Goal: Task Accomplishment & Management: Manage account settings

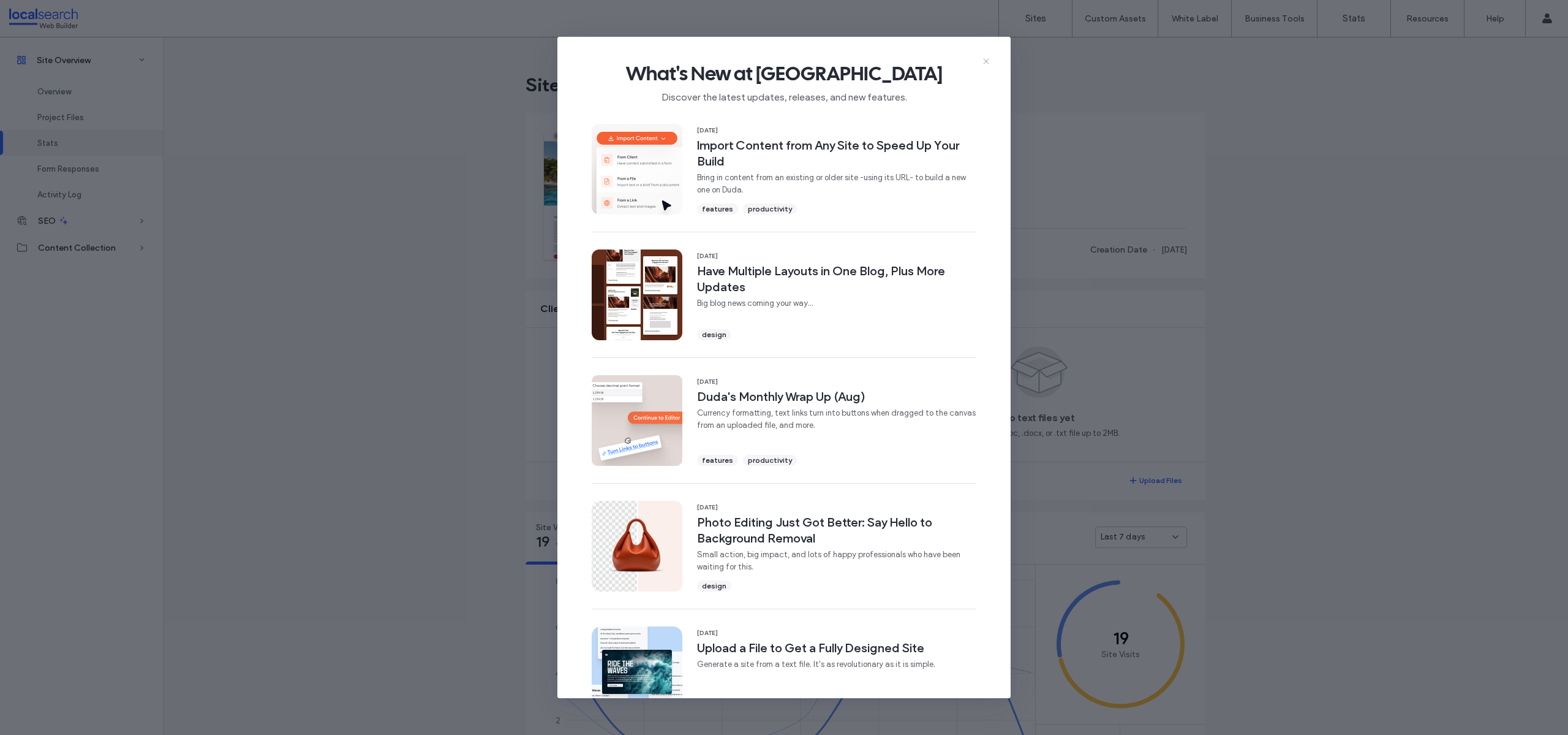
click at [985, 60] on icon at bounding box center [987, 61] width 10 height 10
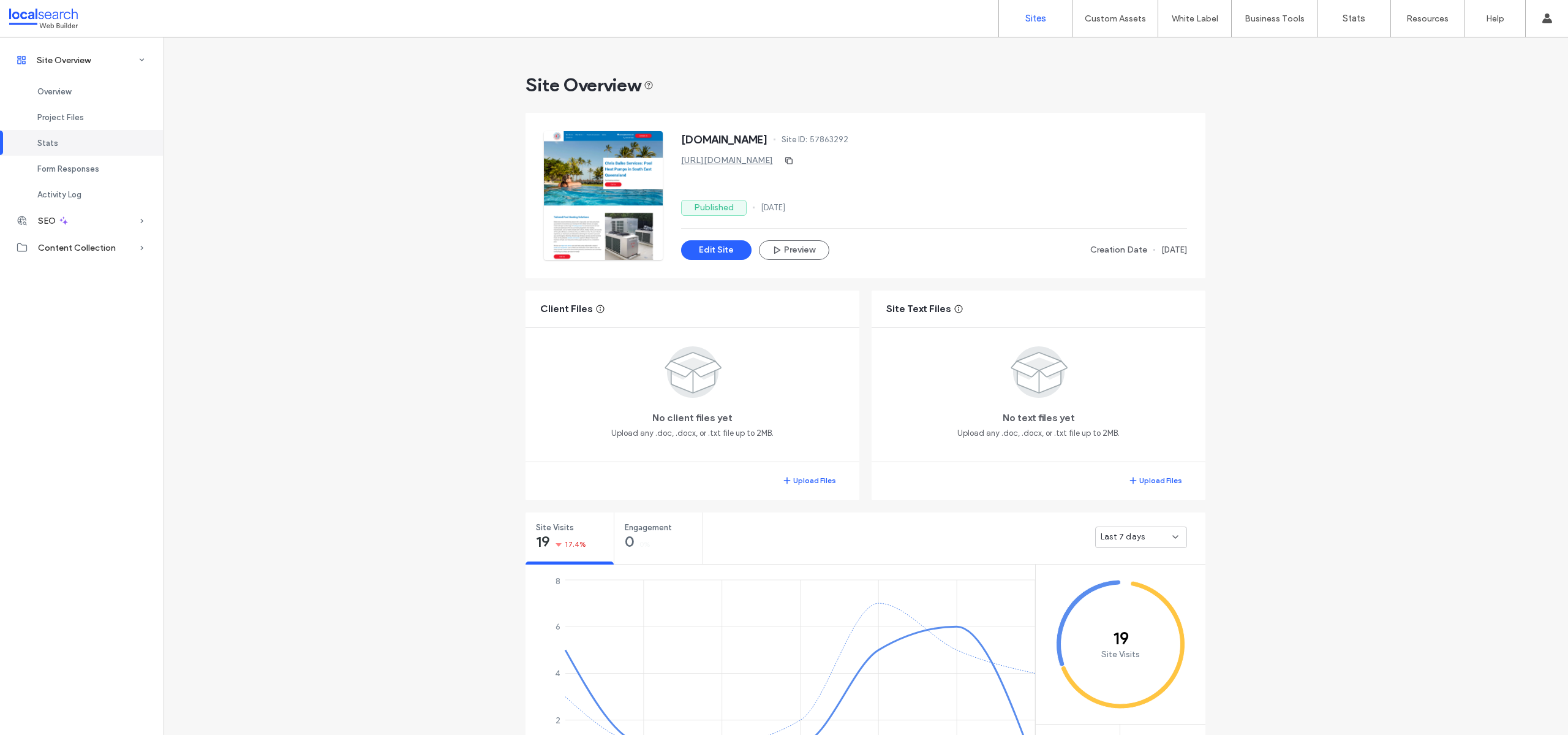
click at [1044, 14] on label "Sites" at bounding box center [1035, 18] width 20 height 11
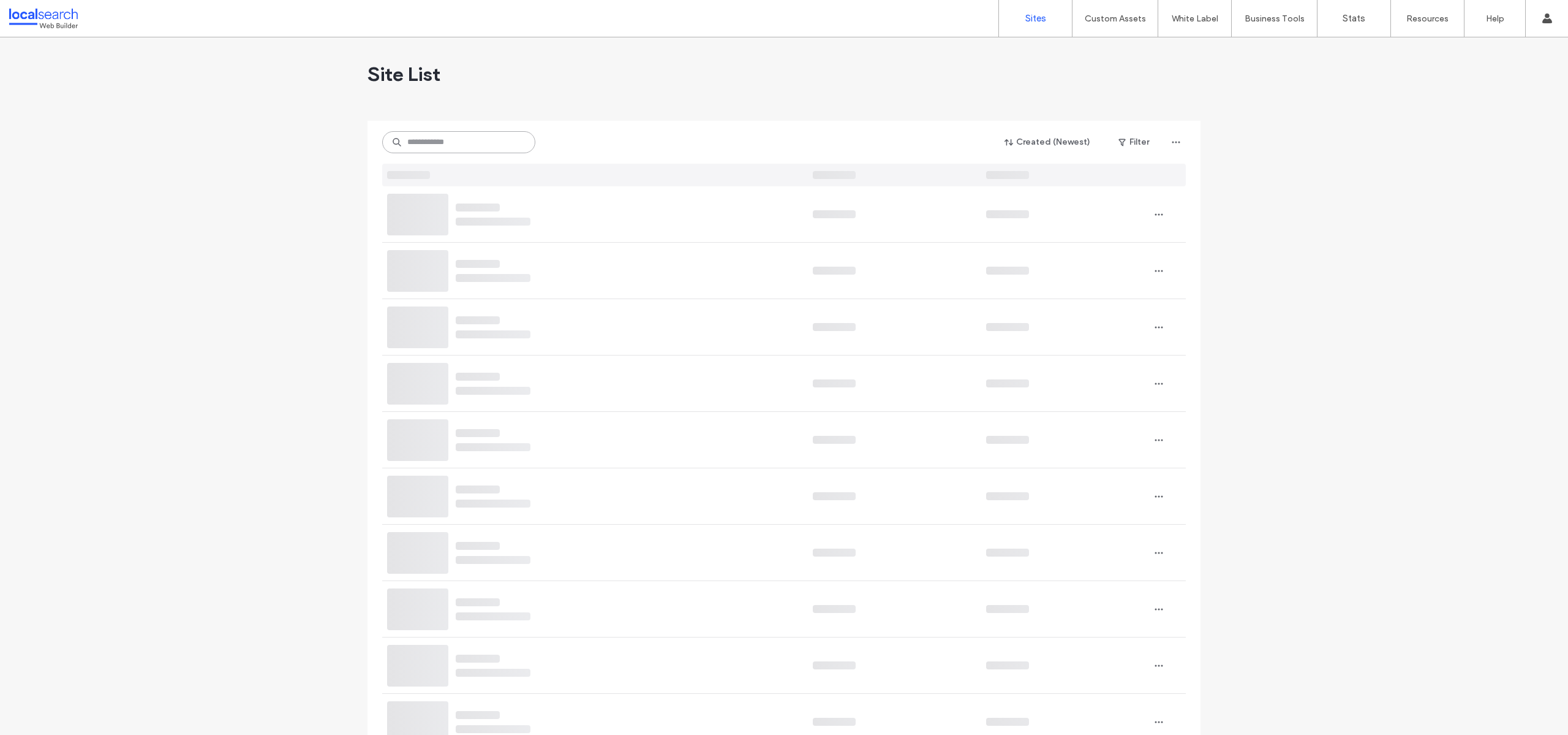
click at [460, 142] on input at bounding box center [459, 142] width 154 height 22
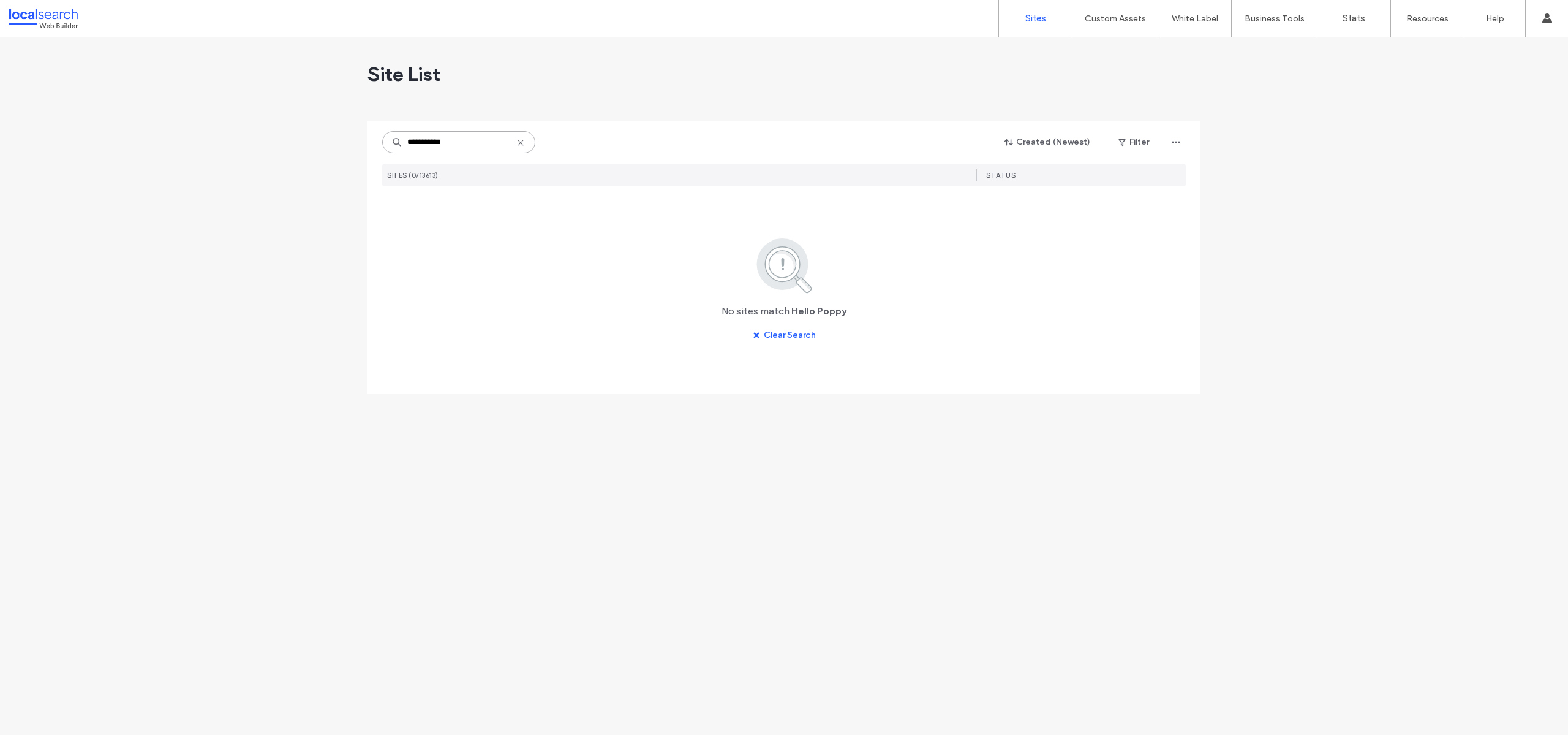
drag, startPoint x: 338, startPoint y: 130, endPoint x: 304, endPoint y: 127, distance: 34.1
click at [304, 127] on div "**********" at bounding box center [784, 385] width 1568 height 697
type input "*****"
click at [726, 211] on use "button" at bounding box center [727, 215] width 8 height 8
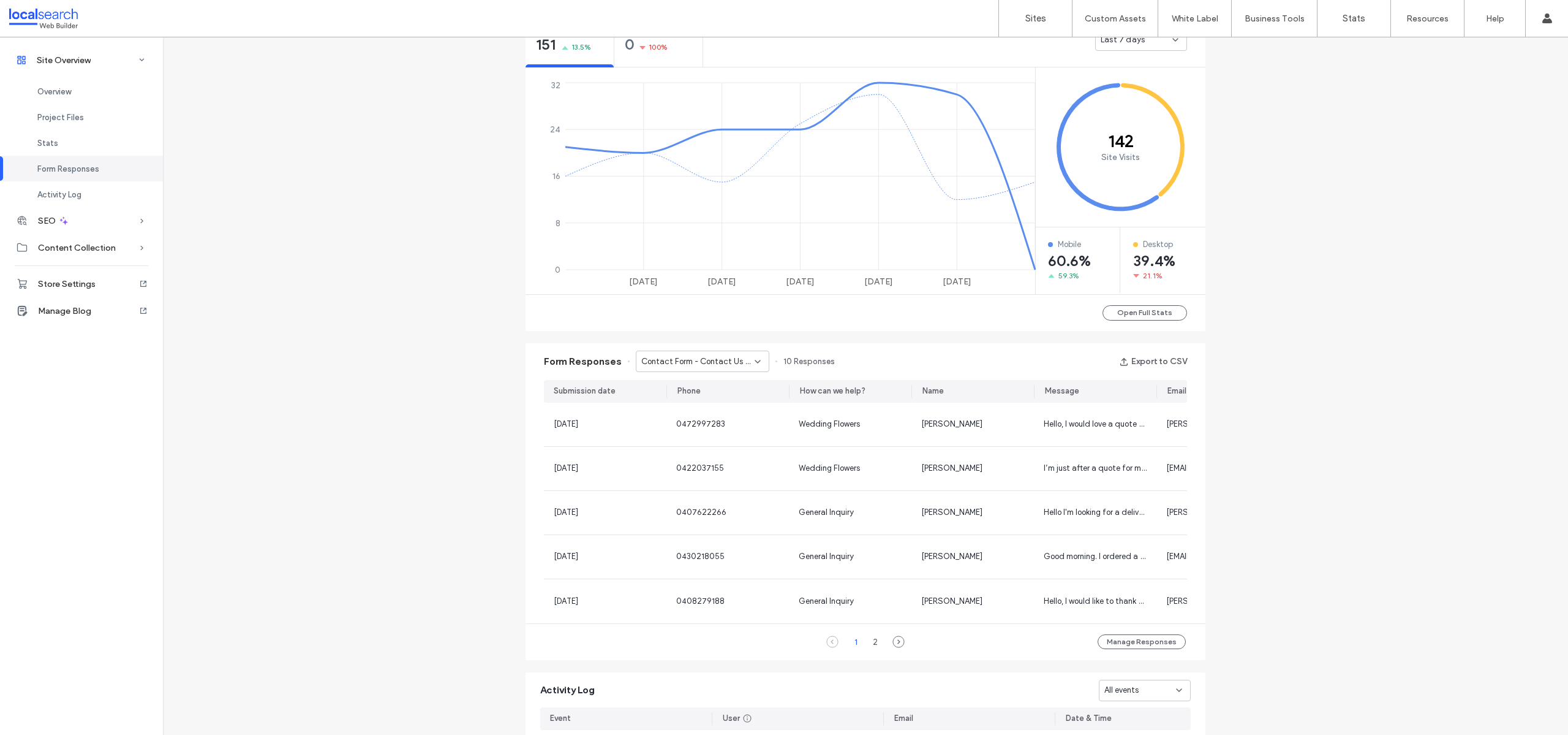
scroll to position [494, 0]
click at [1166, 364] on button "Export to CSV" at bounding box center [1153, 365] width 68 height 19
click at [740, 371] on div "Contact Form - Contact Us page" at bounding box center [702, 365] width 133 height 21
click at [724, 405] on span "Contact Form - Home page" at bounding box center [685, 407] width 100 height 13
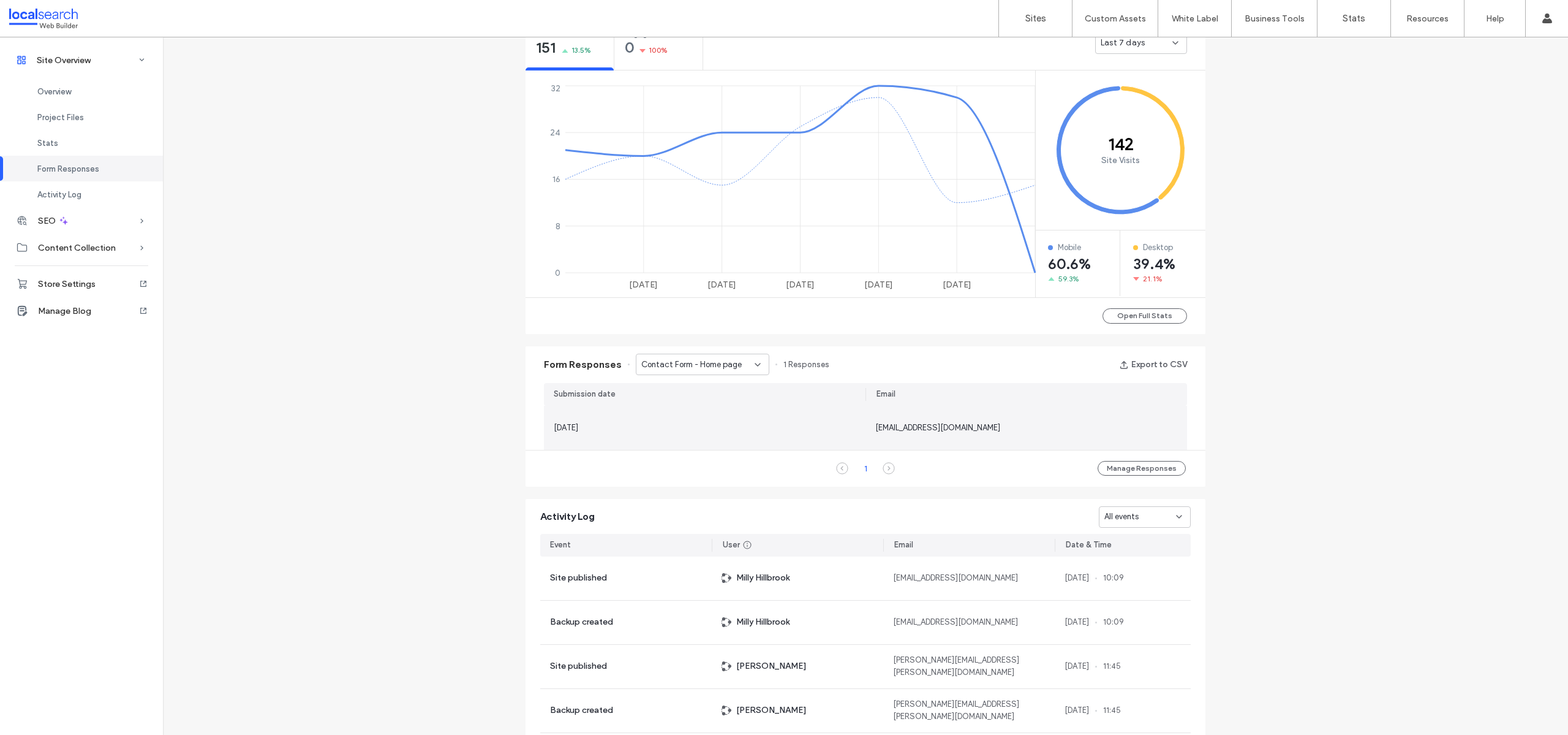
click at [901, 432] on div "[EMAIL_ADDRESS][DOMAIN_NAME]" at bounding box center [938, 428] width 125 height 13
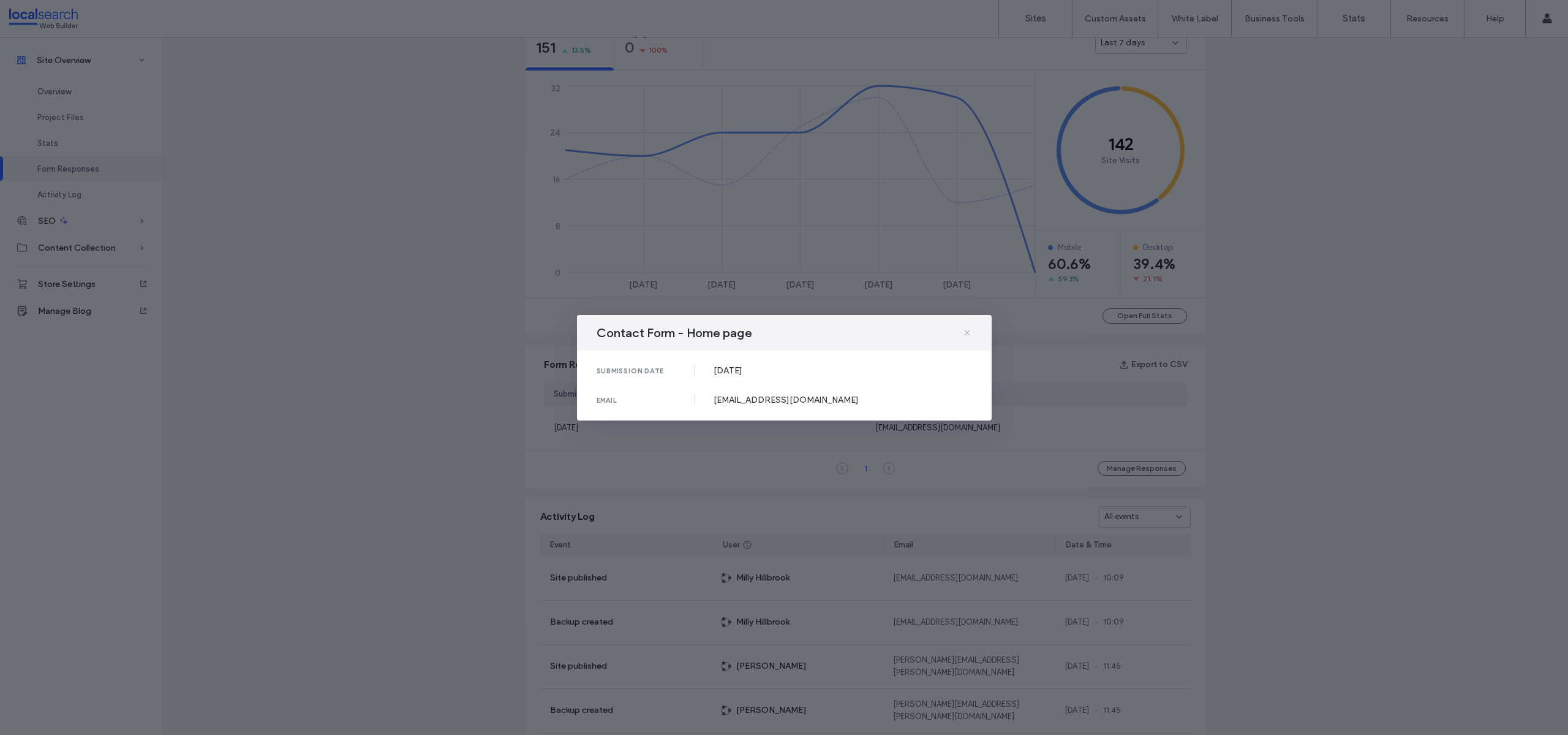
click at [967, 331] on icon at bounding box center [967, 332] width 10 height 10
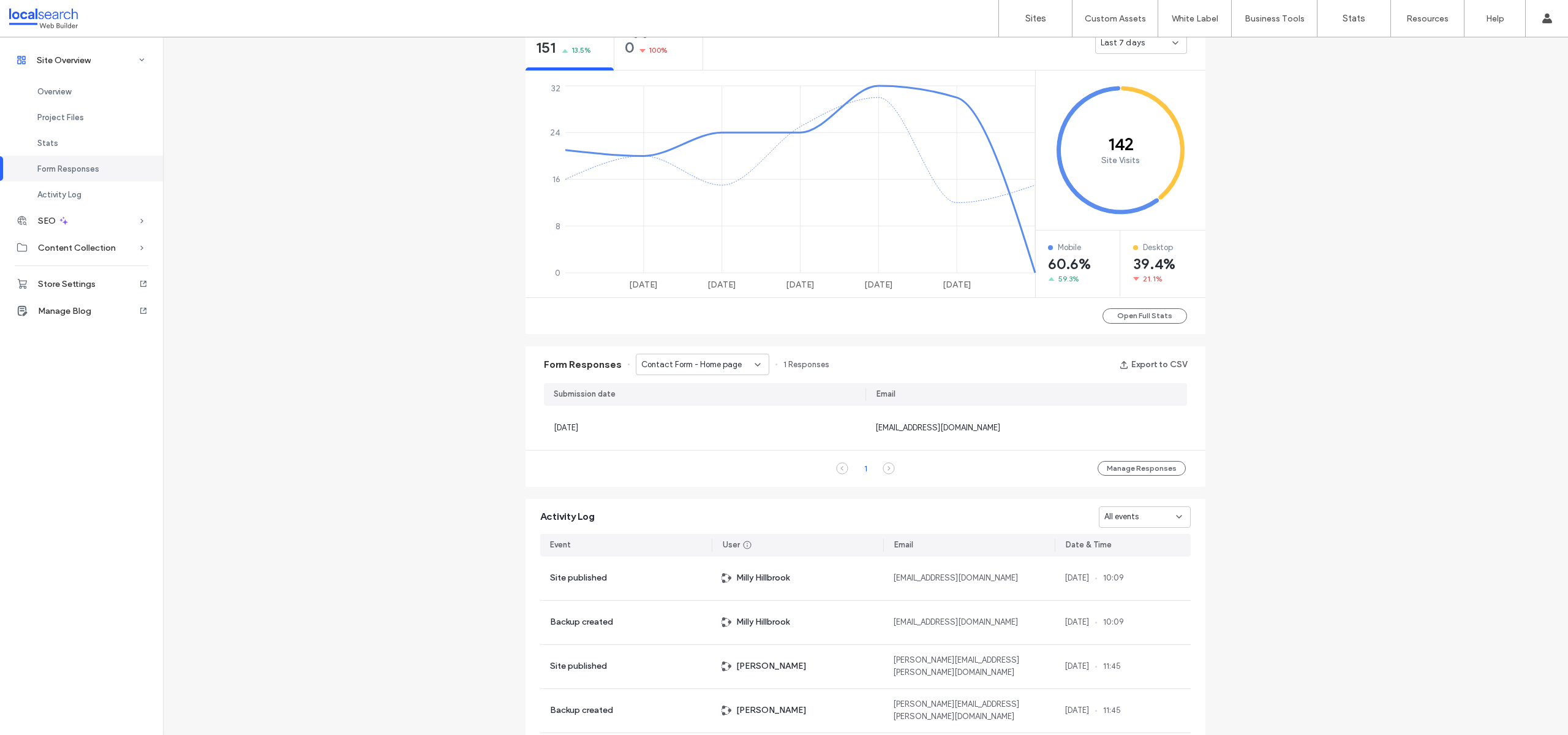
click at [664, 362] on span "Contact Form - Home page" at bounding box center [691, 365] width 100 height 13
click at [670, 424] on span "Contact Form - Home page" at bounding box center [685, 429] width 100 height 13
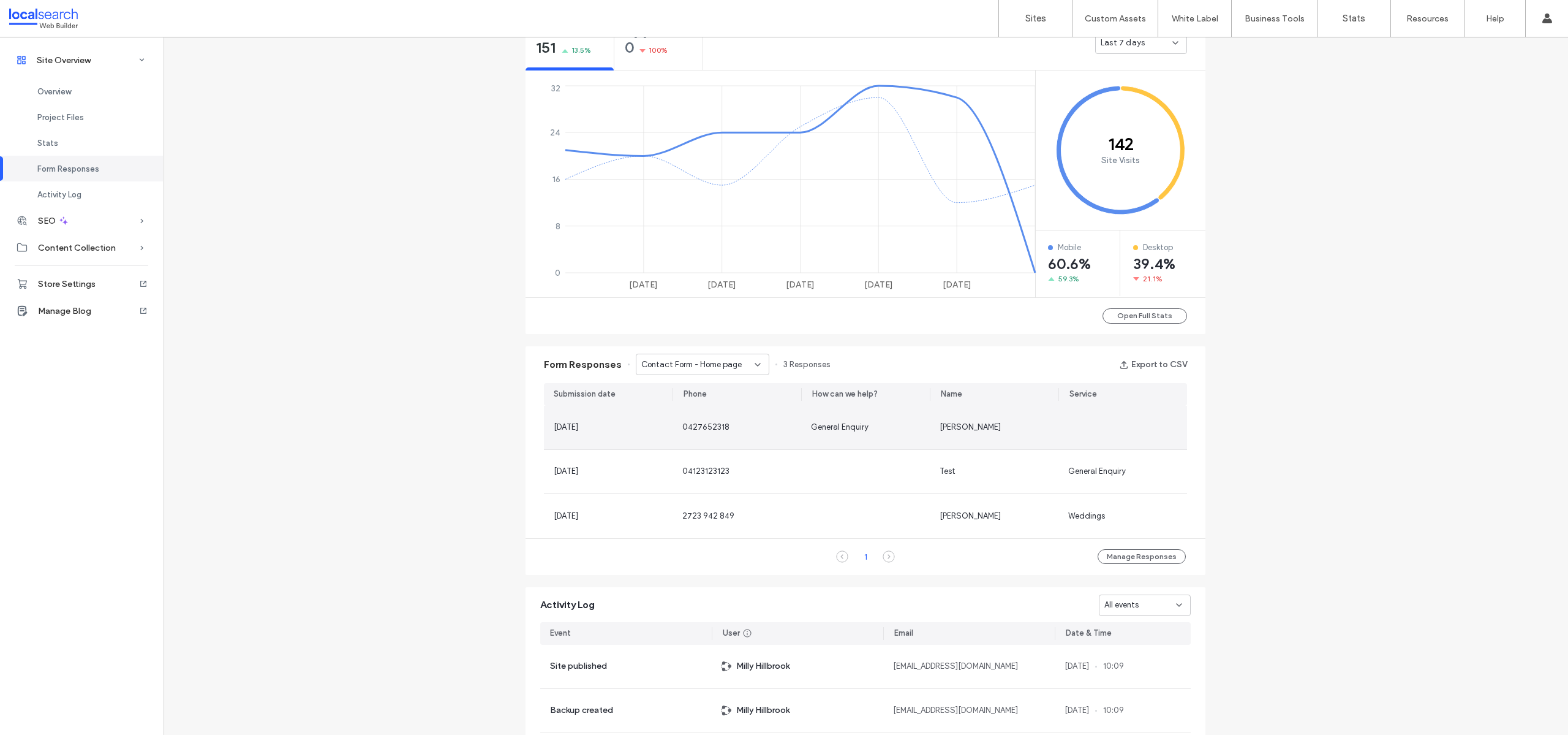
click at [840, 437] on div "General Enquiry" at bounding box center [865, 427] width 128 height 44
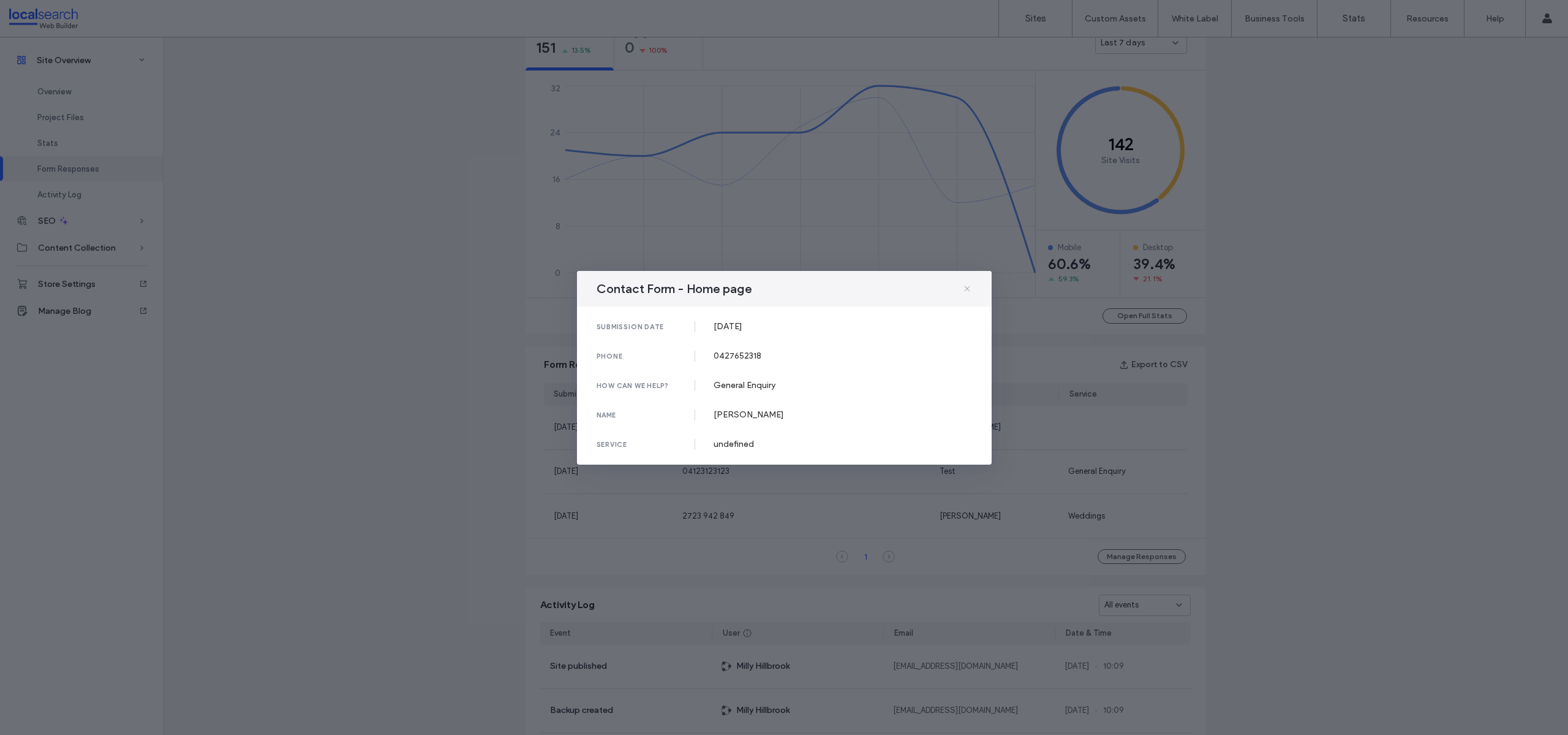
click at [965, 287] on icon at bounding box center [967, 289] width 10 height 10
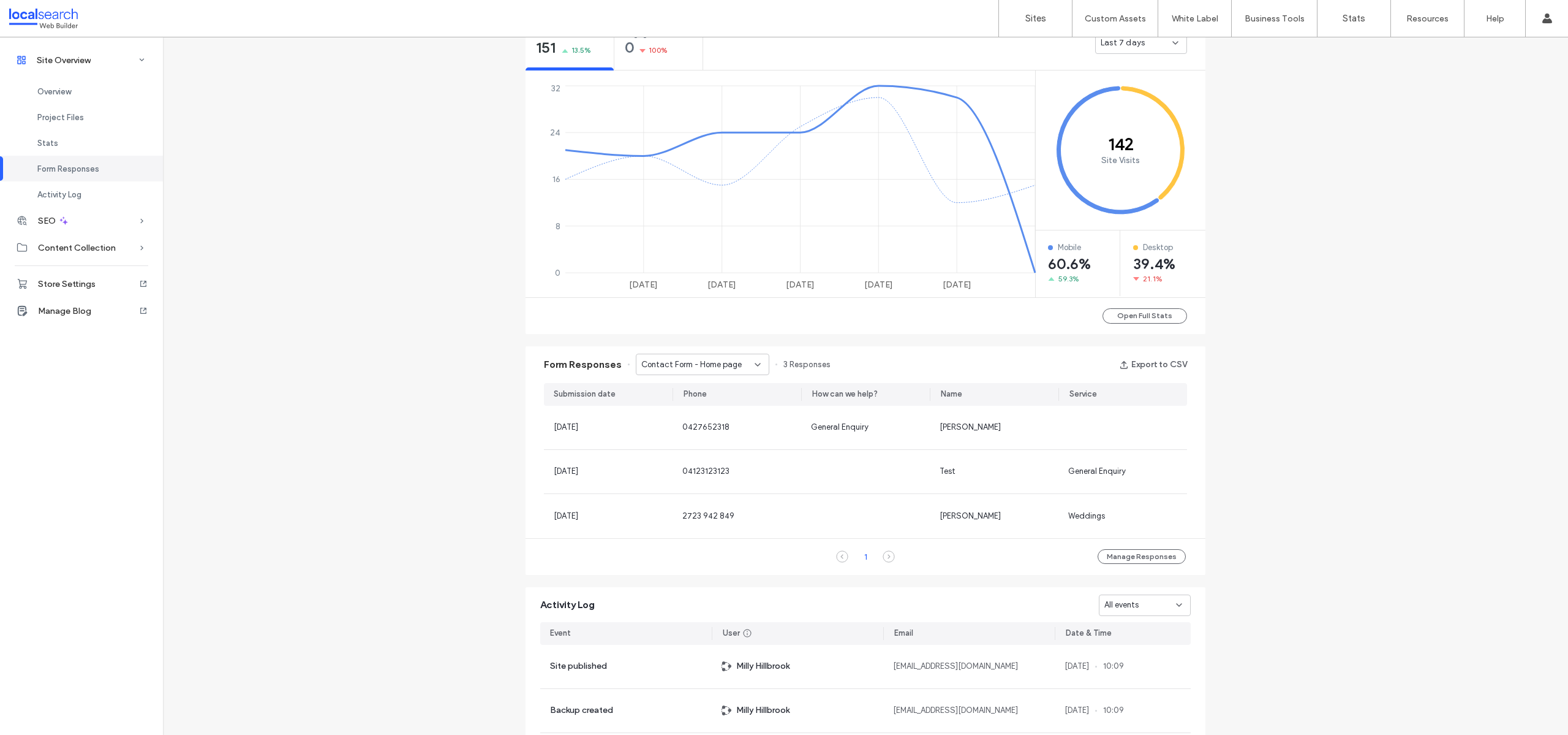
click at [1344, 437] on div "Site Overview [DOMAIN_NAME] Site ID: 137c6956 [URL][DOMAIN_NAME] Published [DAT…" at bounding box center [866, 238] width 1406 height 1391
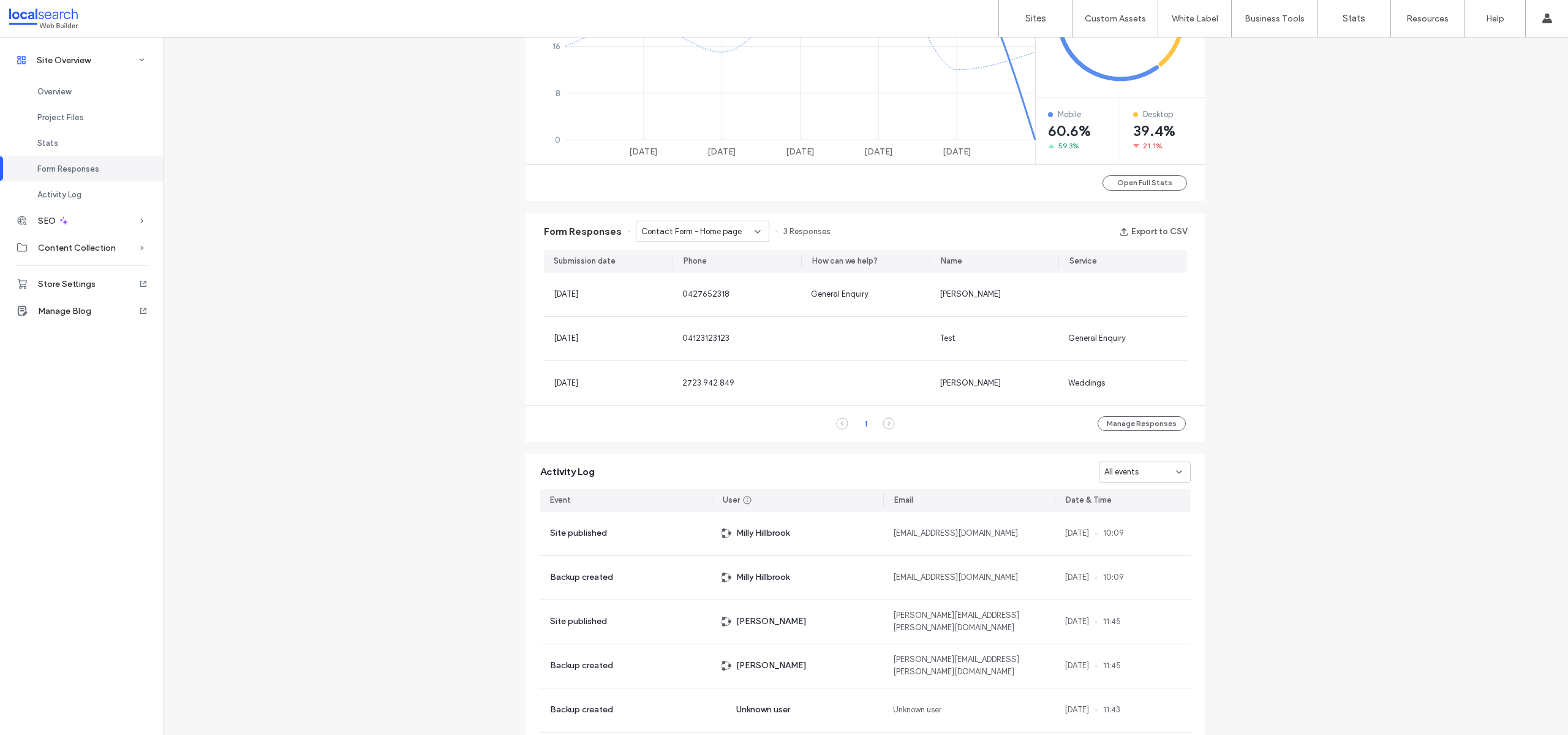
click at [662, 230] on span "Contact Form - Home page" at bounding box center [691, 231] width 100 height 13
click at [652, 253] on span "Contact Form - Contact Us page" at bounding box center [694, 253] width 118 height 13
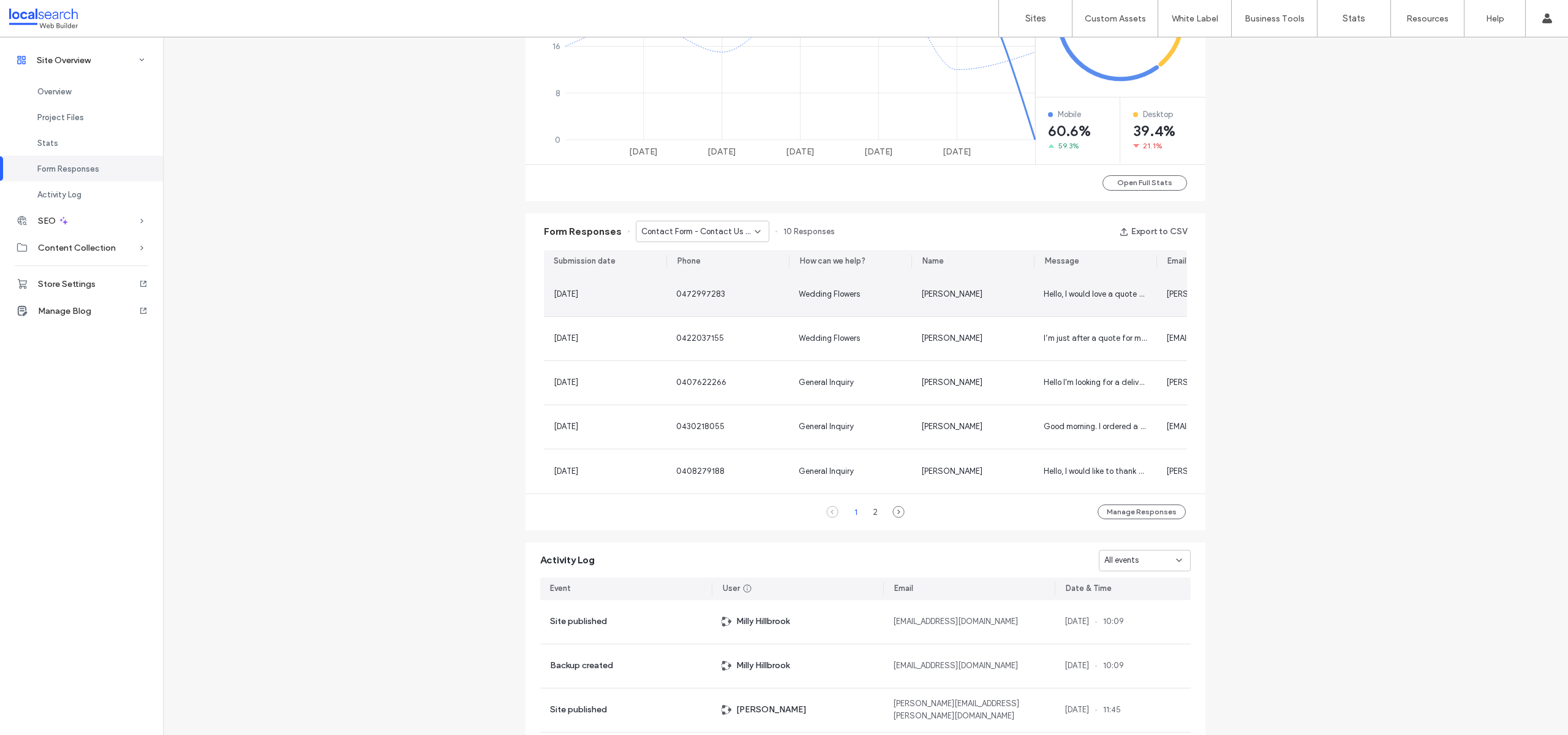
click at [1073, 284] on div "Hello, I would love a quote on some wedding flowers. I am getting married at [P…" at bounding box center [1096, 294] width 122 height 44
